Goal: Contribute content

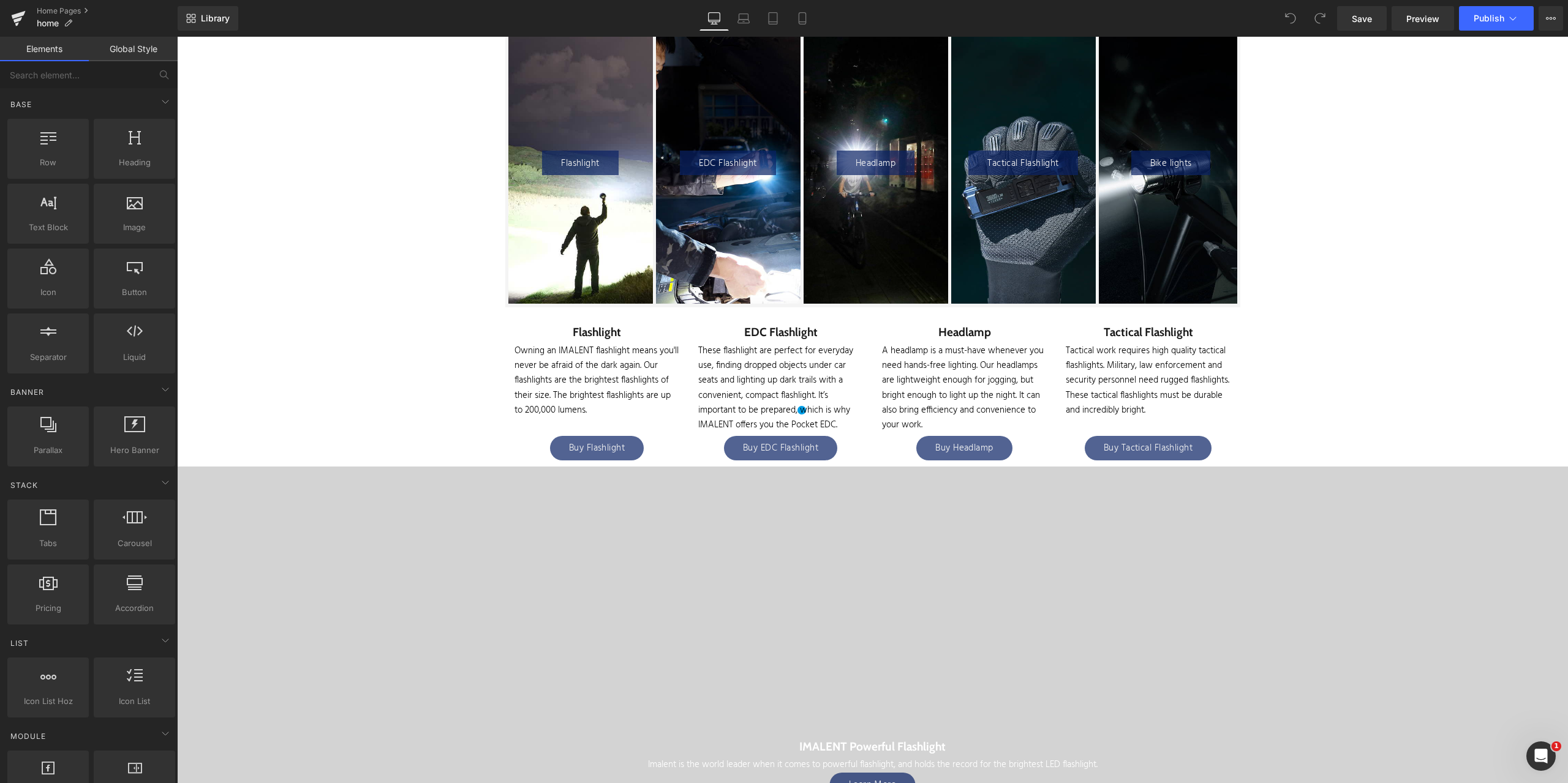
scroll to position [2082, 0]
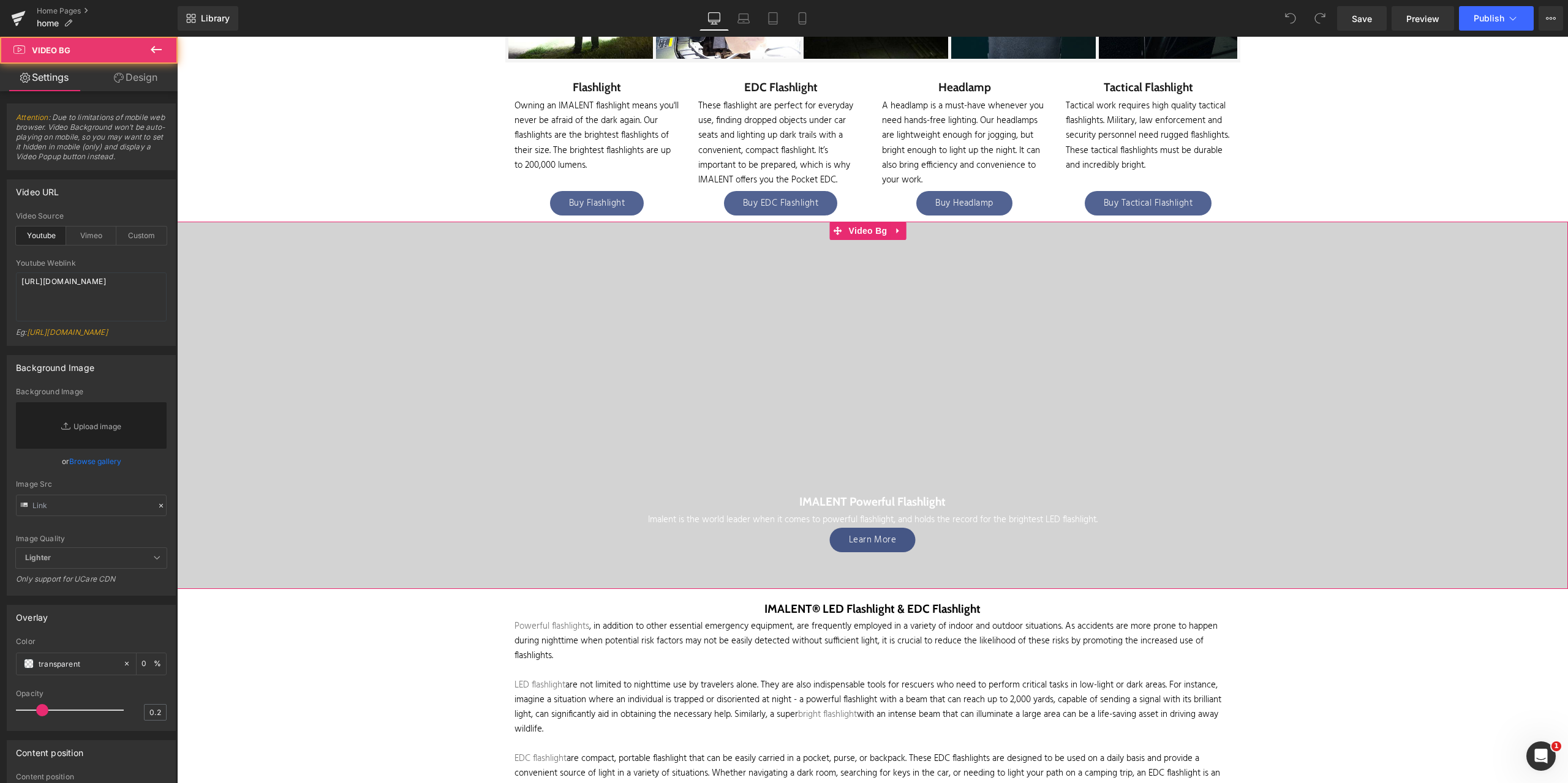
click at [784, 420] on div at bounding box center [872, 405] width 1391 height 367
click at [97, 286] on textarea "https://youtu.be/GNlO31h8K08" at bounding box center [91, 297] width 151 height 49
drag, startPoint x: 143, startPoint y: 284, endPoint x: 3, endPoint y: 277, distance: 140.2
click at [3, 277] on div "Video URL youtube Video Source Youtube Vimeo Custom Youtube Weblink https://you…" at bounding box center [91, 259] width 183 height 176
click at [119, 291] on textarea "https://youtu.be/GNlO31h8K08" at bounding box center [91, 297] width 151 height 49
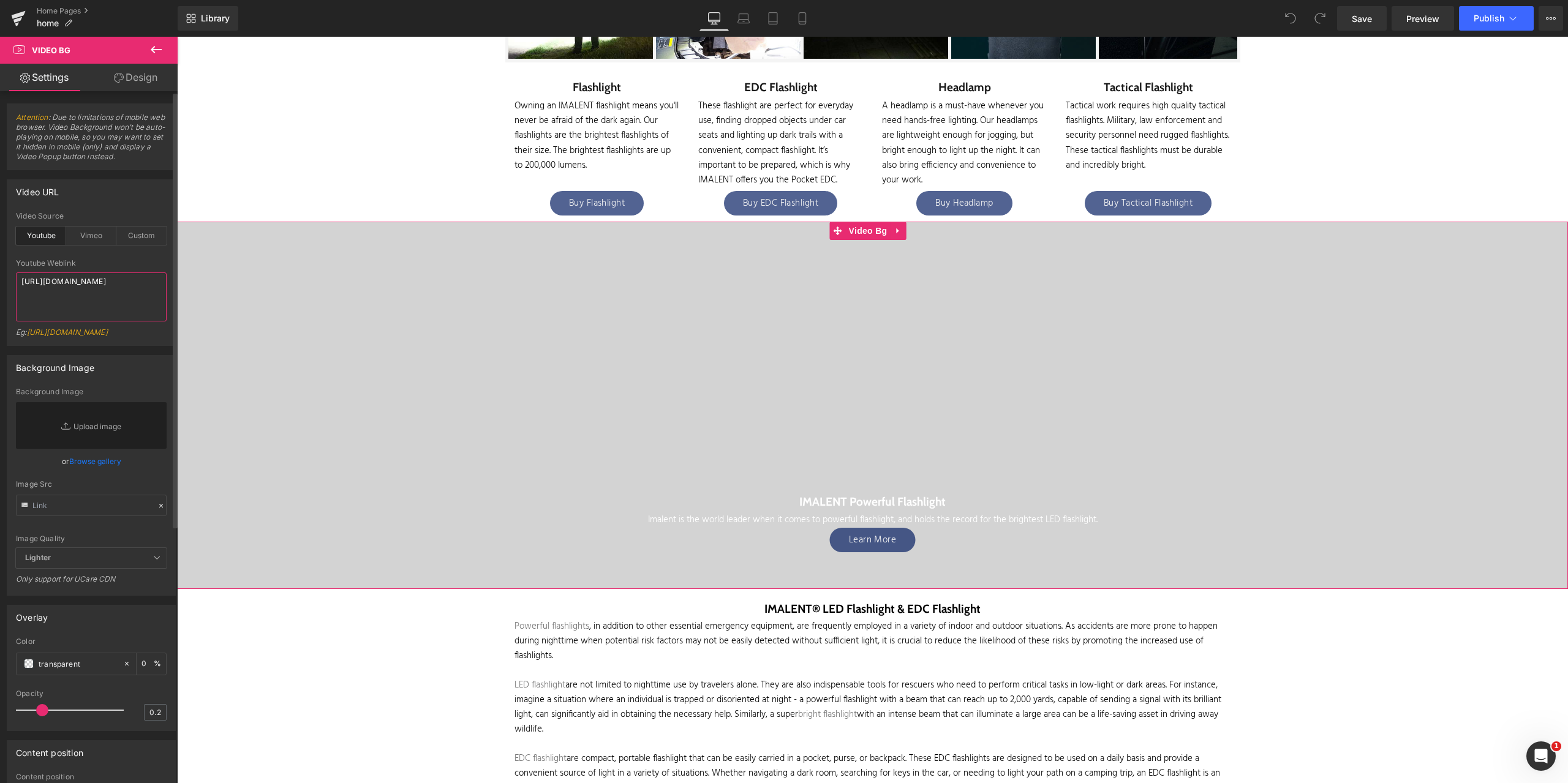
click at [145, 281] on textarea "https://youtu.be/GNlO31h8K08" at bounding box center [91, 297] width 151 height 49
drag, startPoint x: 145, startPoint y: 281, endPoint x: 4, endPoint y: 279, distance: 141.0
click at [0, 280] on div "Video URL youtube Video Source Youtube Vimeo Custom Youtube Weblink https://you…" at bounding box center [91, 259] width 183 height 176
paste textarea "https://www.youtube.com/watch?v=GNlO31h8K08"
type textarea "https://www.youtube.com/watch?v=GNlO31h8K08"
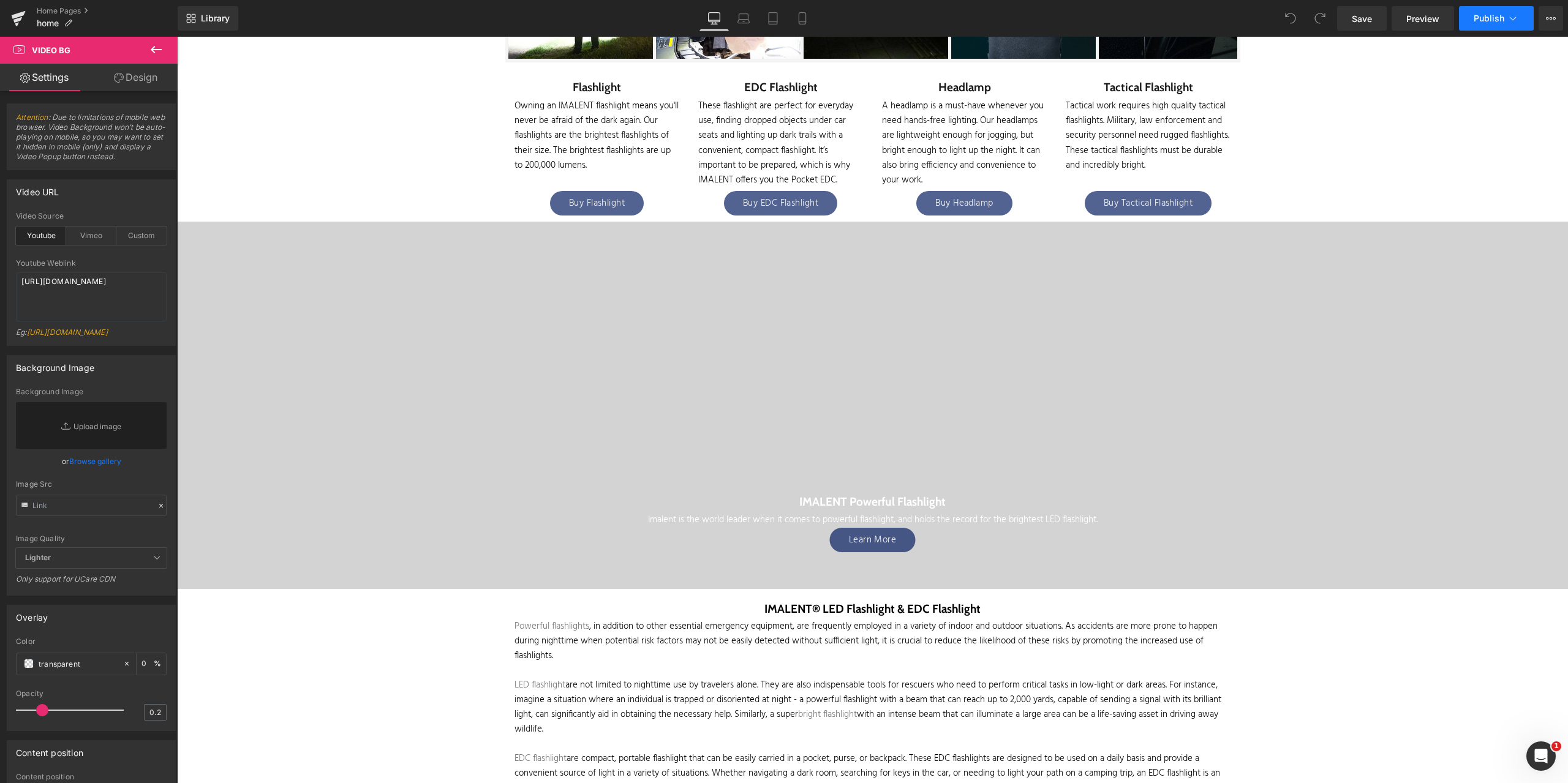
click at [1511, 16] on icon at bounding box center [1513, 18] width 12 height 12
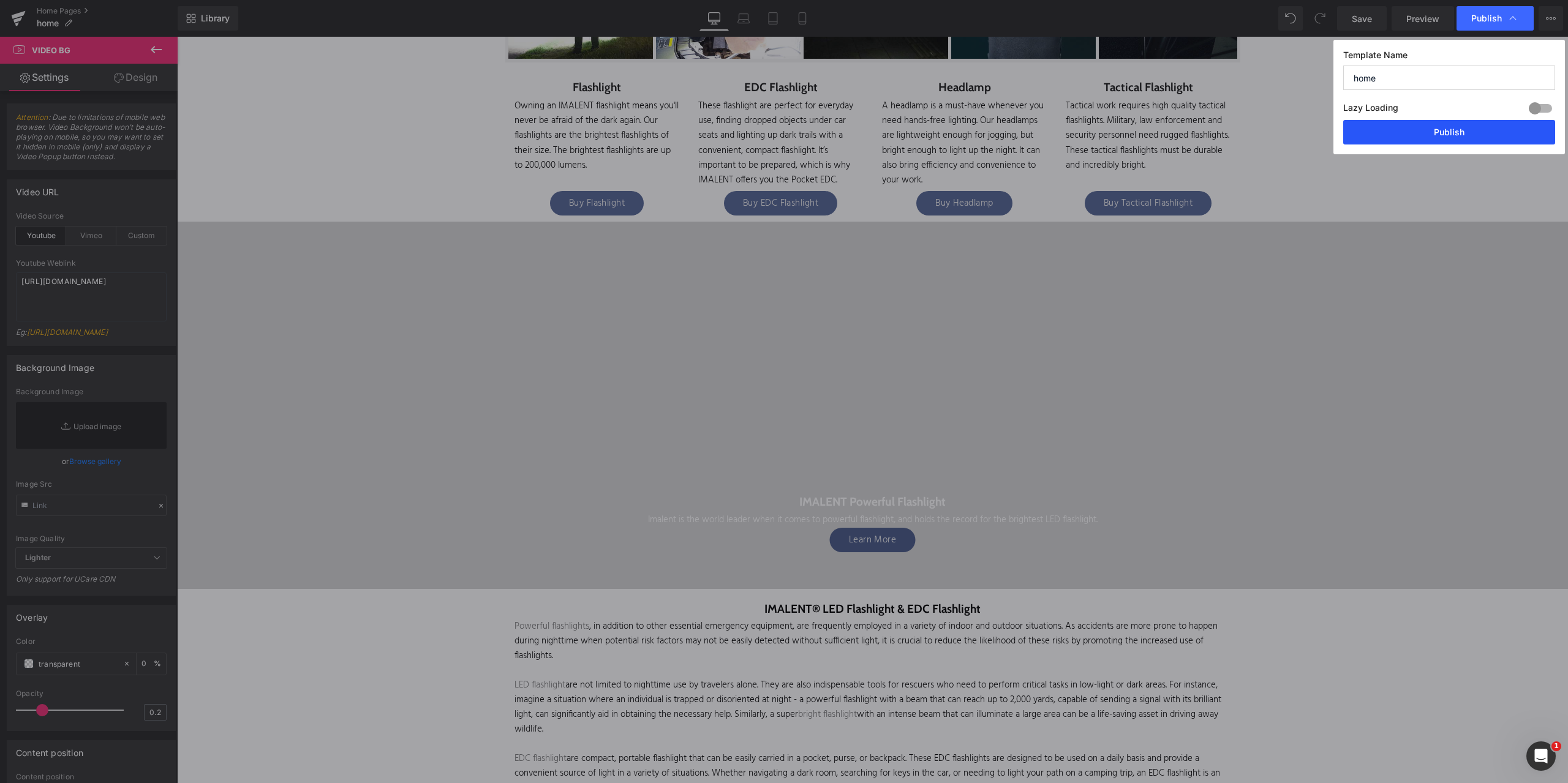
click at [1428, 132] on button "Publish" at bounding box center [1448, 132] width 212 height 24
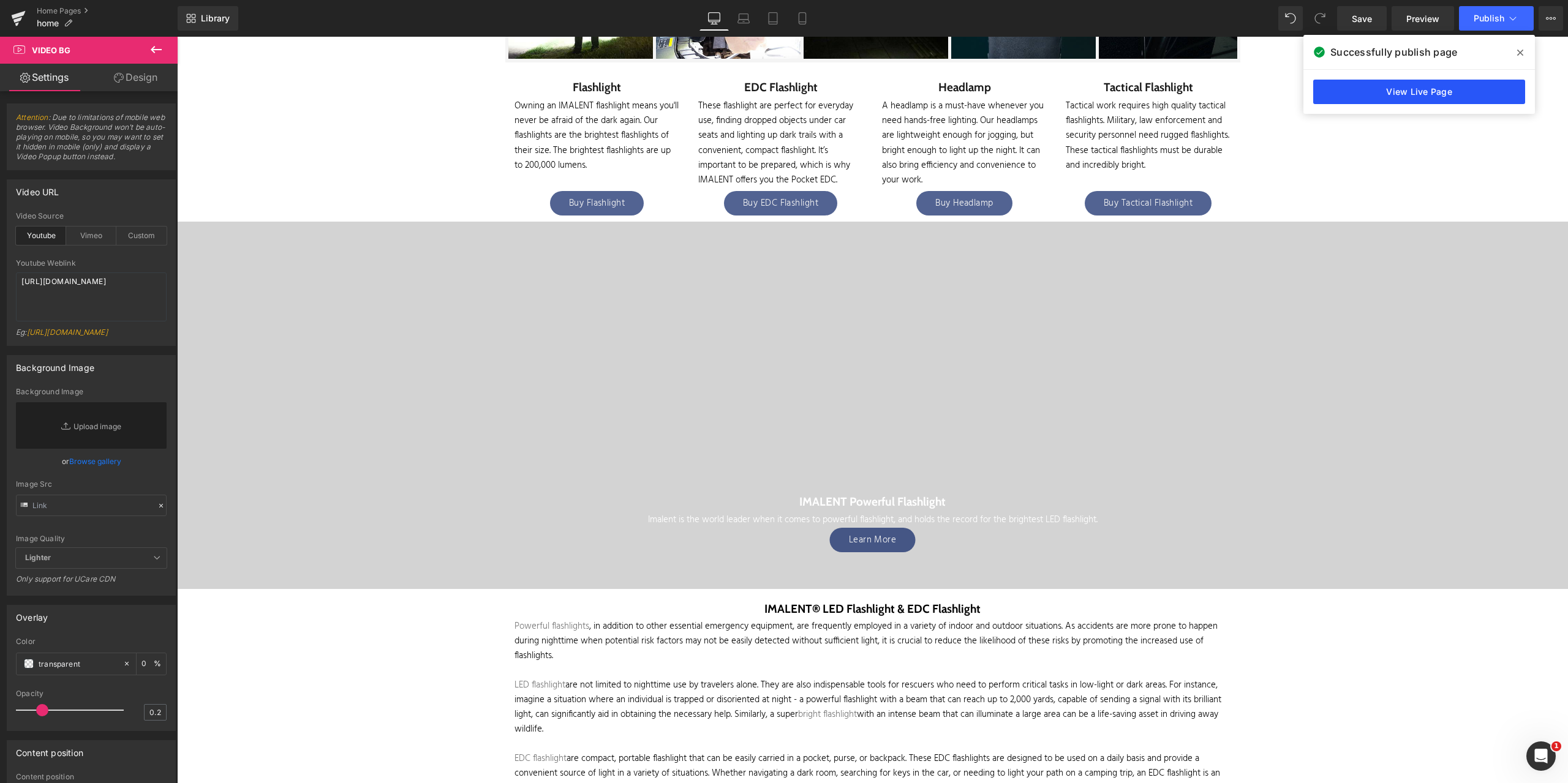
click at [1362, 87] on link "View Live Page" at bounding box center [1418, 92] width 212 height 24
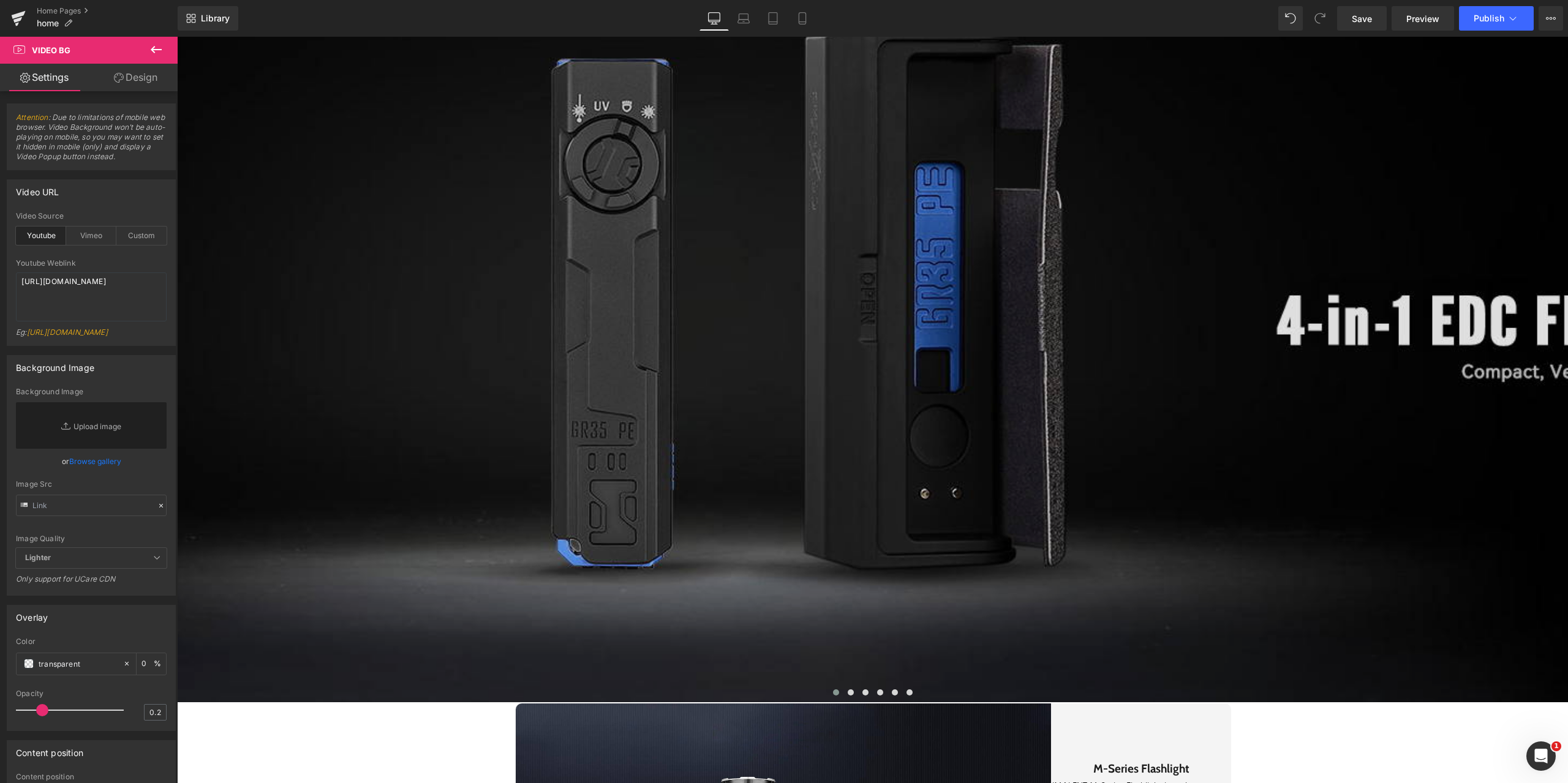
scroll to position [0, 0]
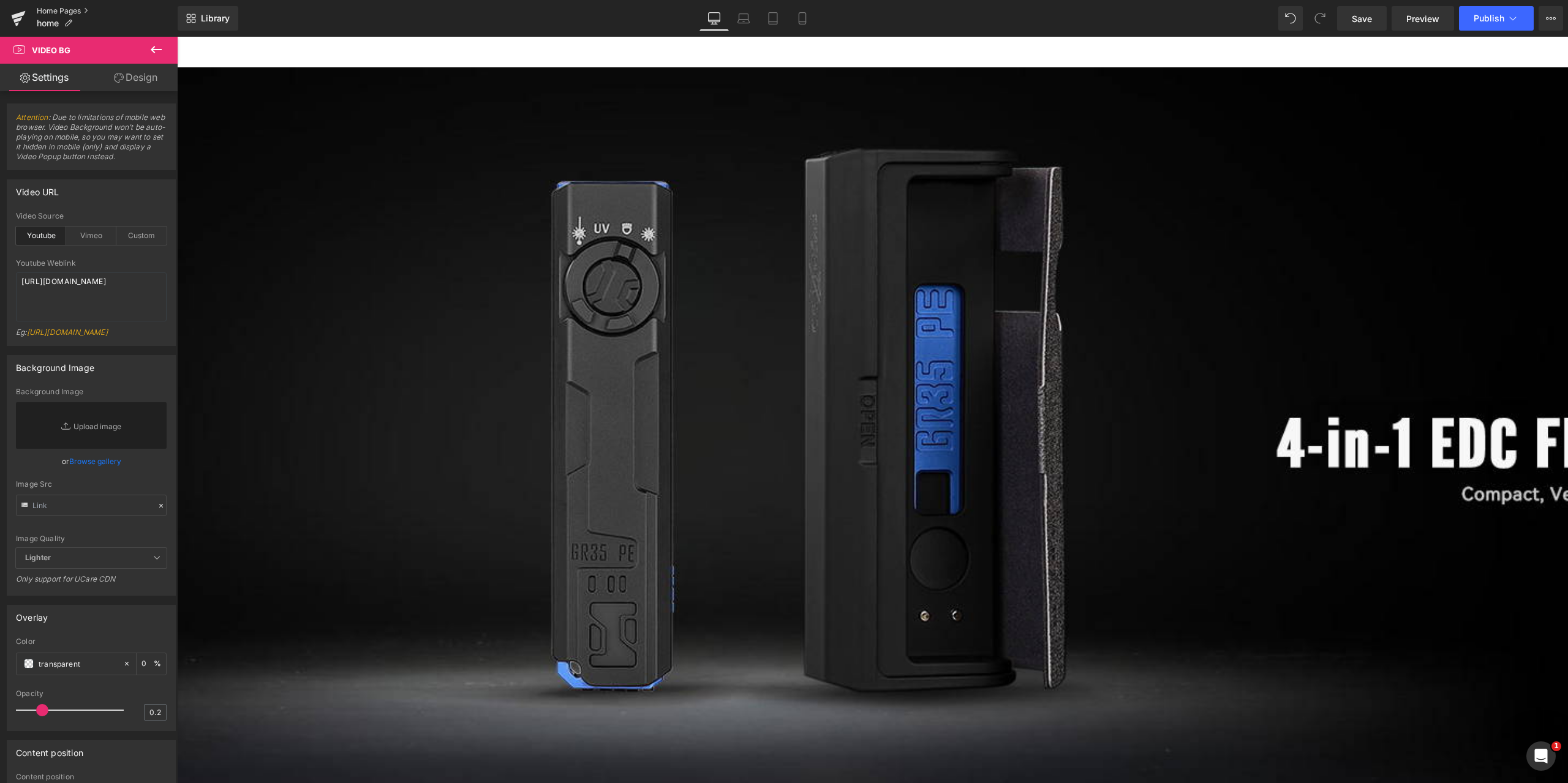
click at [49, 9] on link "Home Pages" at bounding box center [107, 11] width 141 height 9
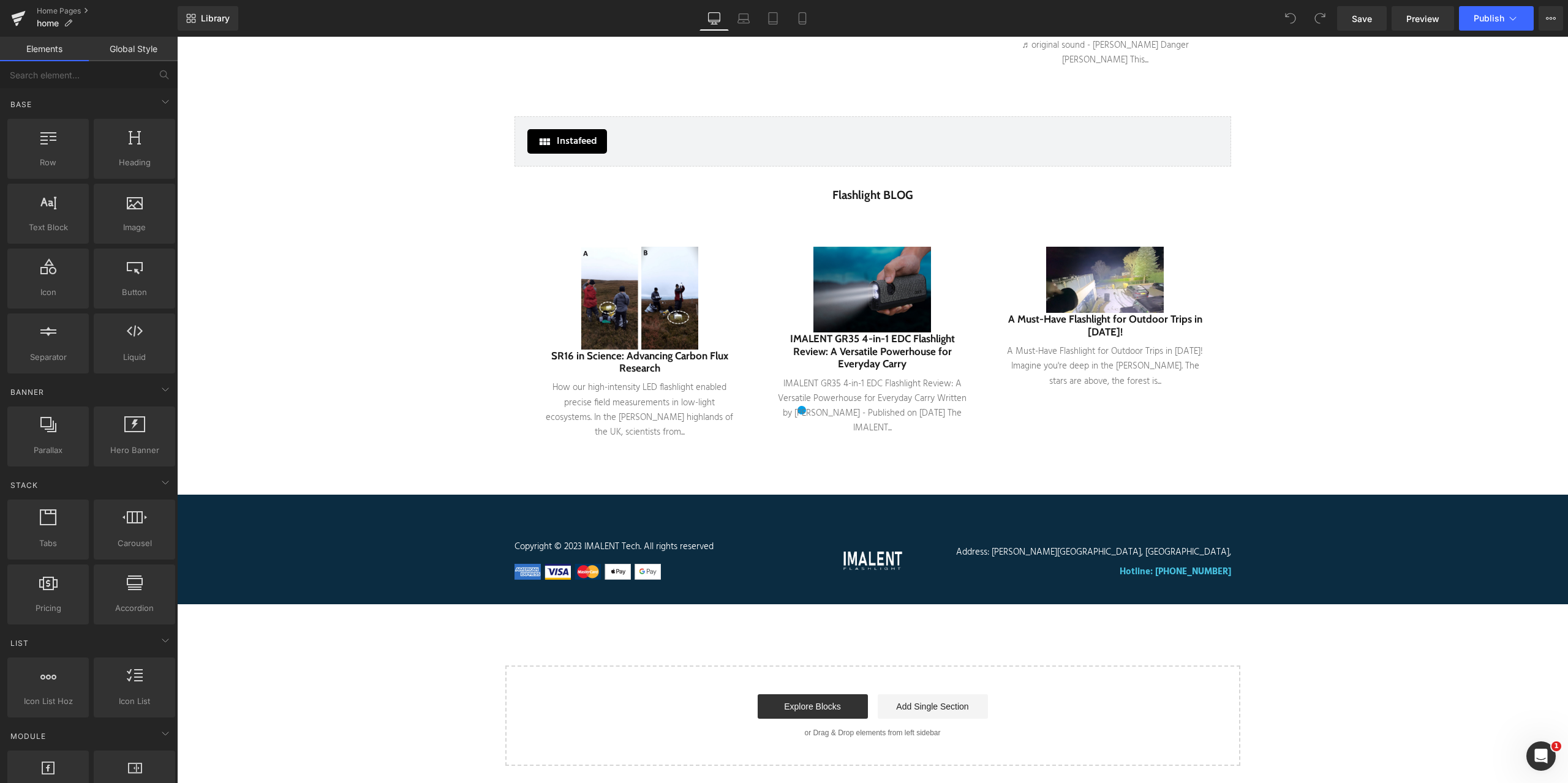
scroll to position [3184, 0]
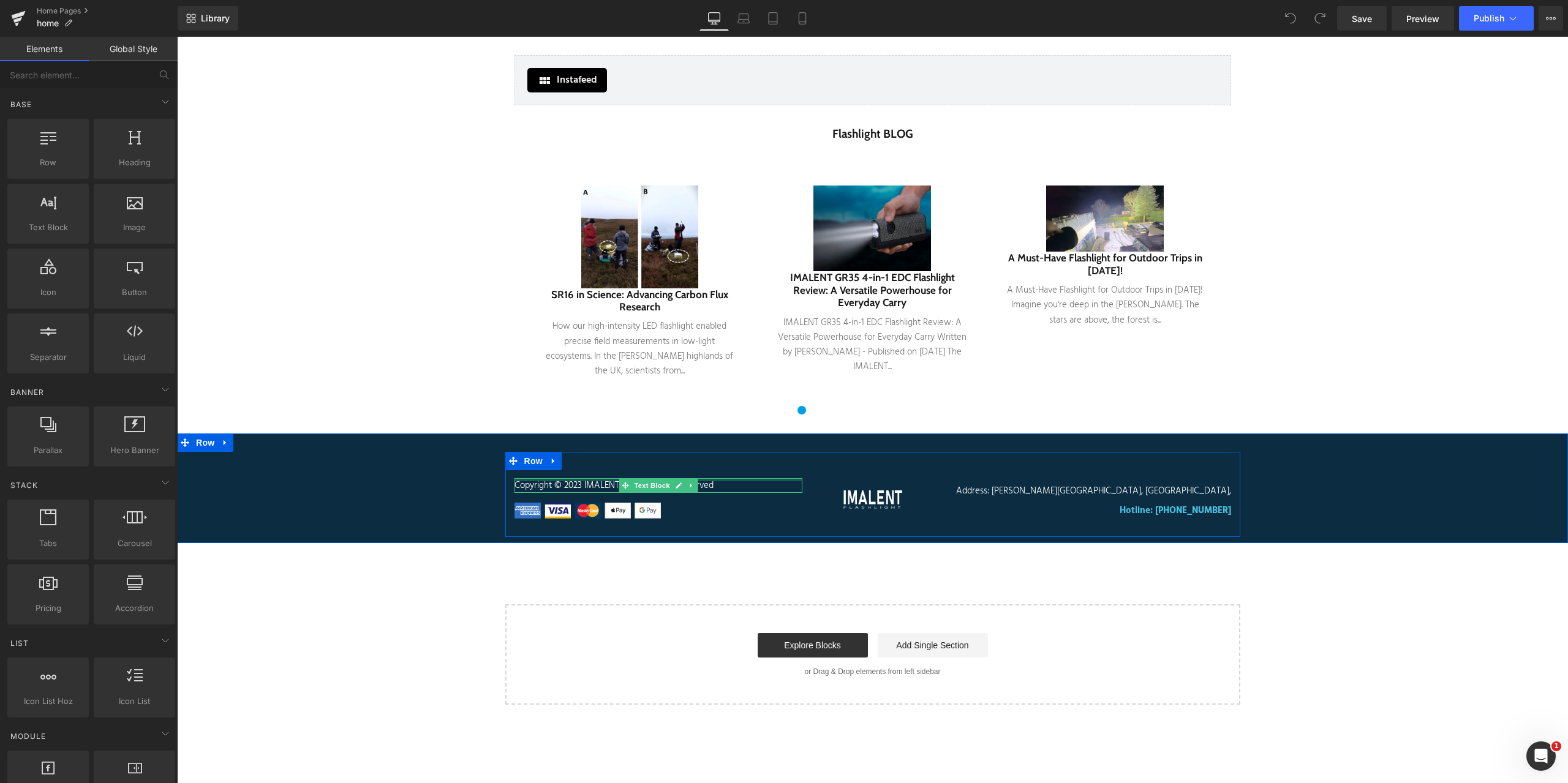
click at [577, 480] on div at bounding box center [658, 480] width 288 height 3
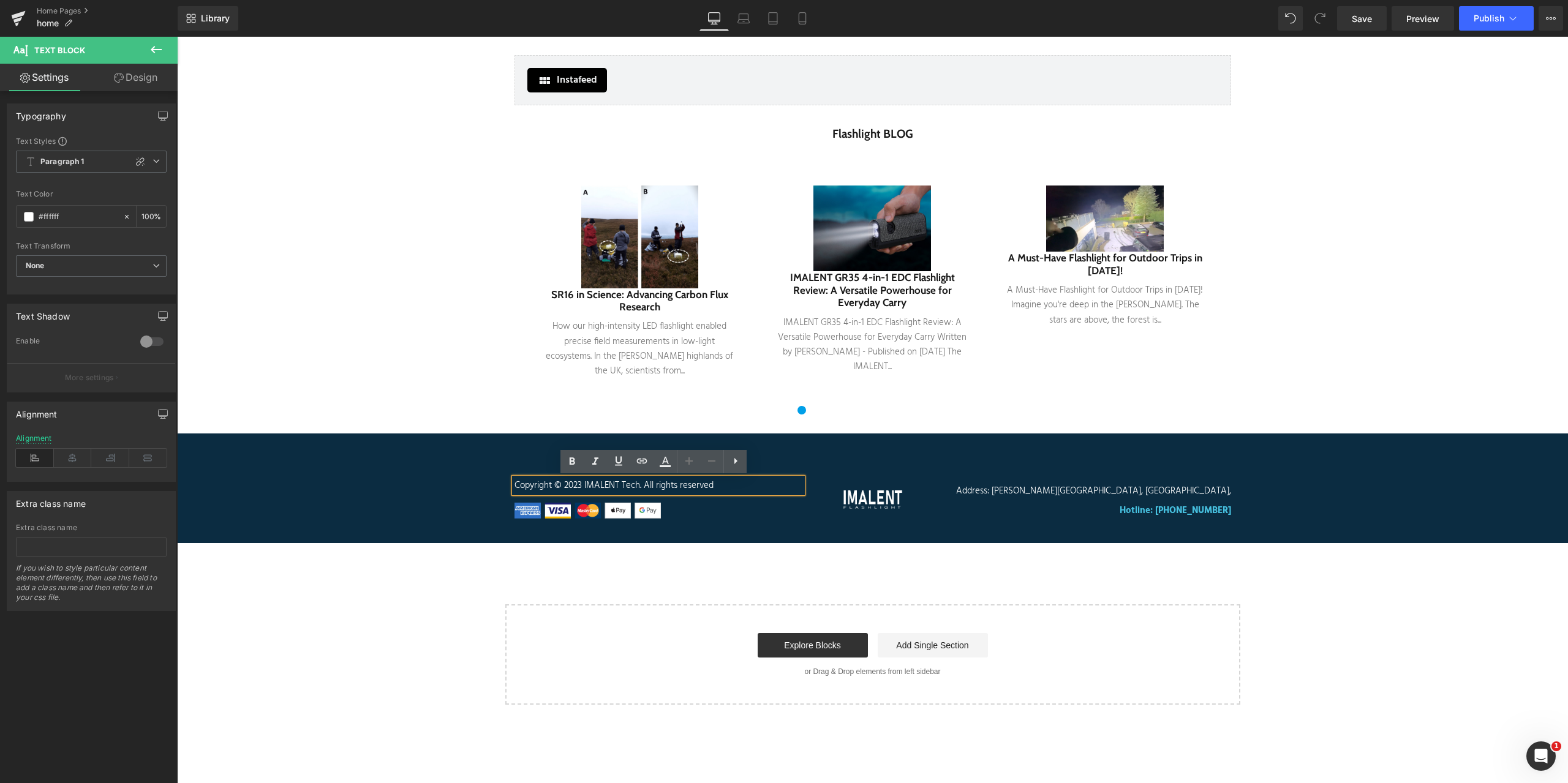
click at [580, 486] on p "Copyright © 2023 IMALENT Tech. All rights reserved" at bounding box center [658, 486] width 288 height 15
click at [577, 485] on p "Copyright © 2023 IMALENT Tech. All rights reserved" at bounding box center [658, 486] width 288 height 15
click at [1504, 22] on span "Publish" at bounding box center [1488, 18] width 30 height 9
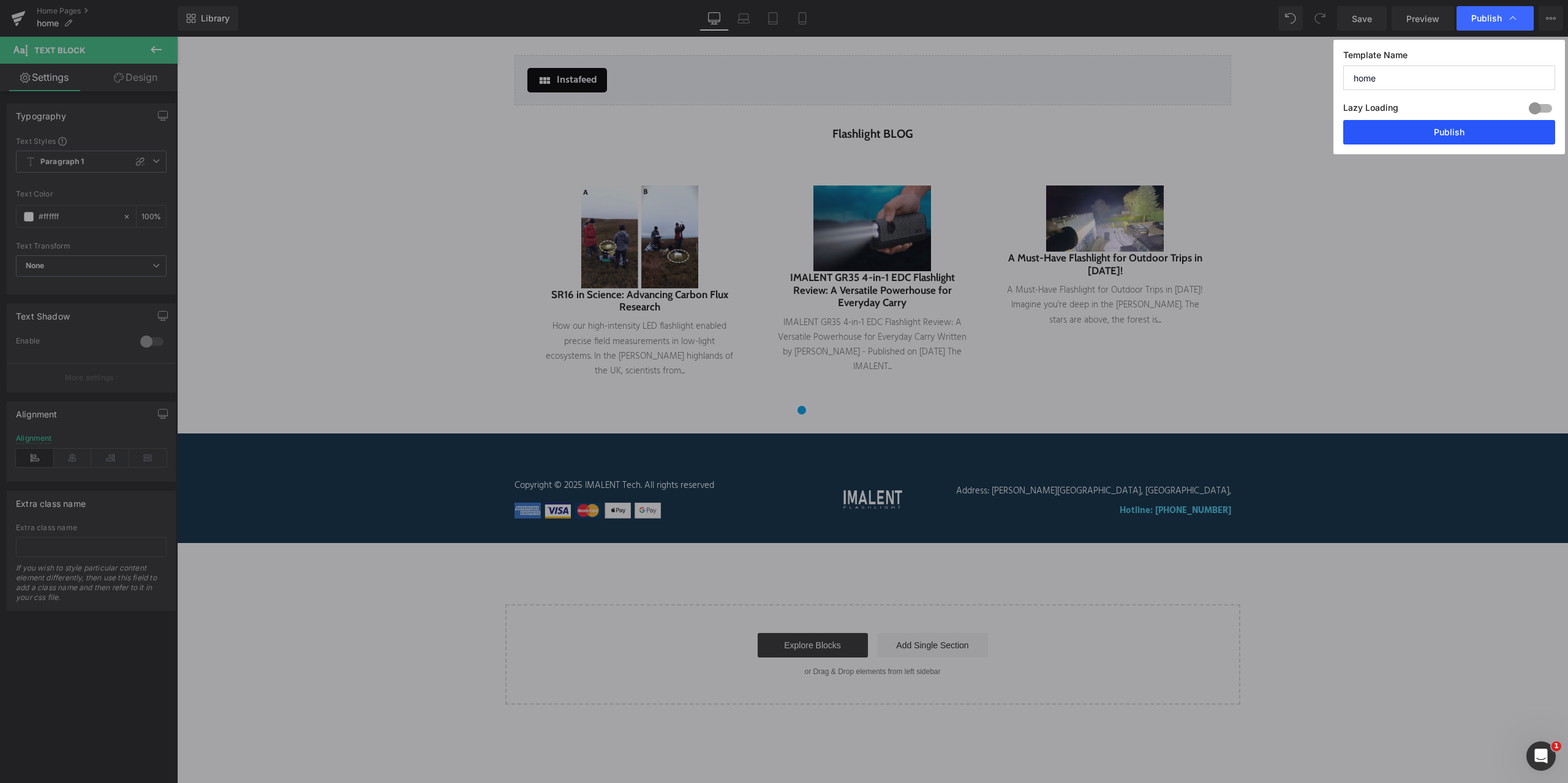
click at [1454, 127] on button "Publish" at bounding box center [1448, 132] width 212 height 24
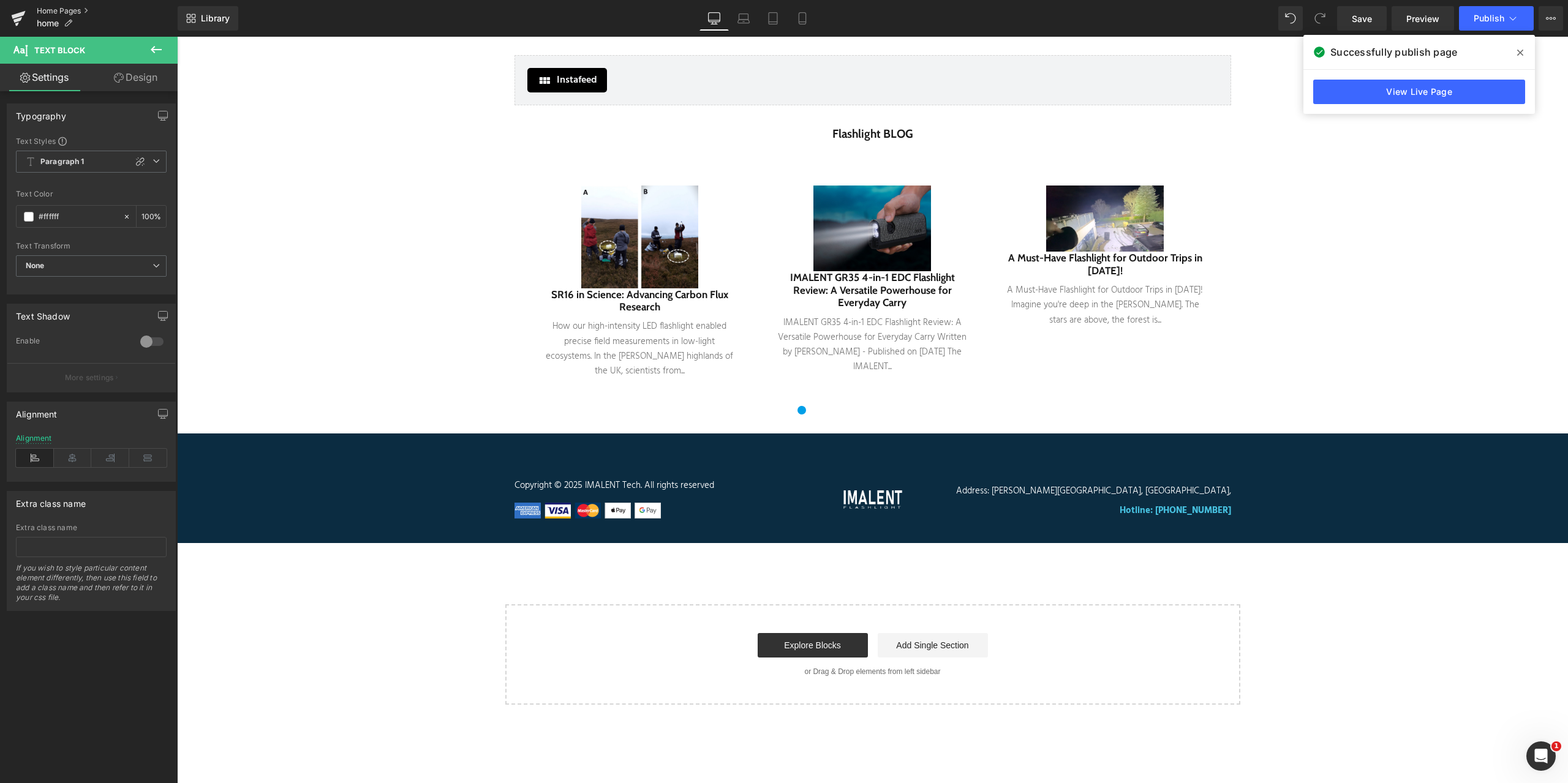
click at [53, 9] on link "Home Pages" at bounding box center [107, 11] width 141 height 9
